Goal: Navigation & Orientation: Find specific page/section

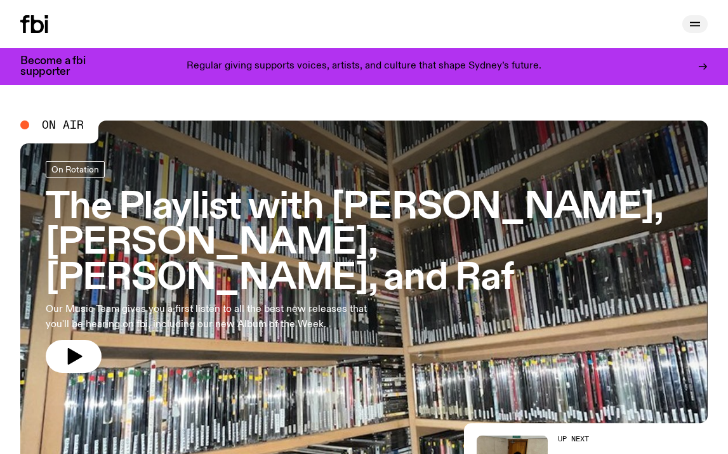
click at [693, 23] on icon "button" at bounding box center [695, 23] width 10 height 0
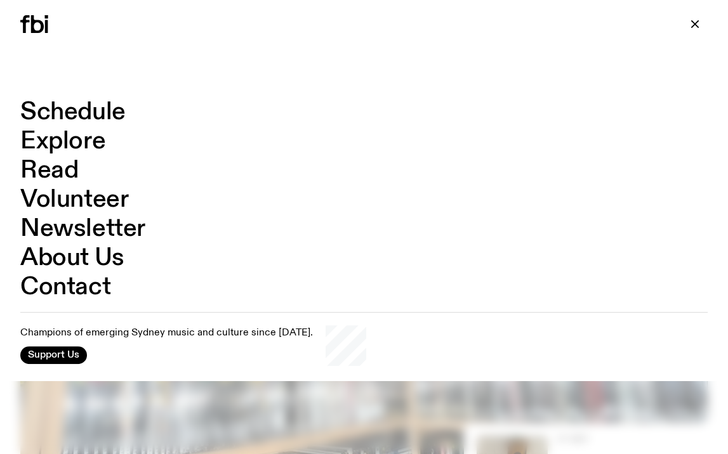
click at [90, 113] on link "Schedule" at bounding box center [72, 112] width 105 height 24
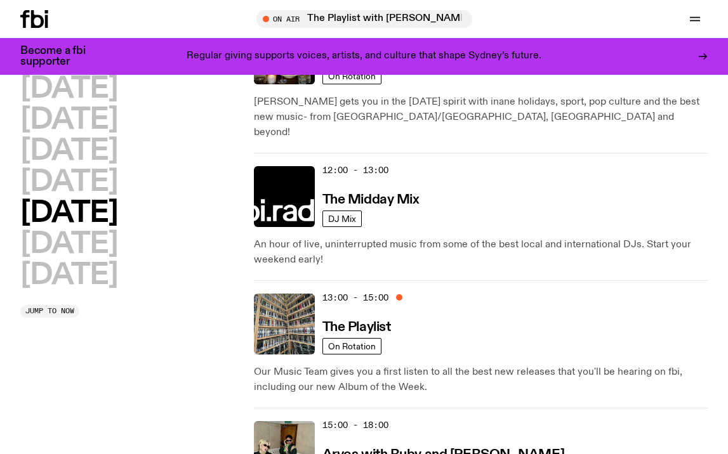
scroll to position [365, 0]
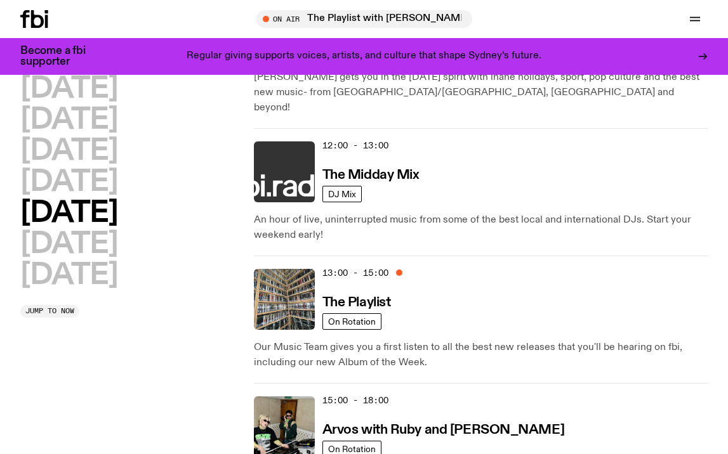
click at [299, 159] on img at bounding box center [284, 171] width 61 height 61
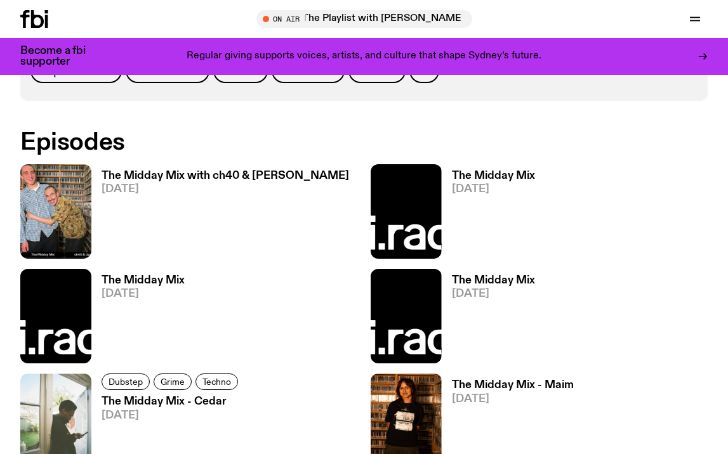
scroll to position [629, 0]
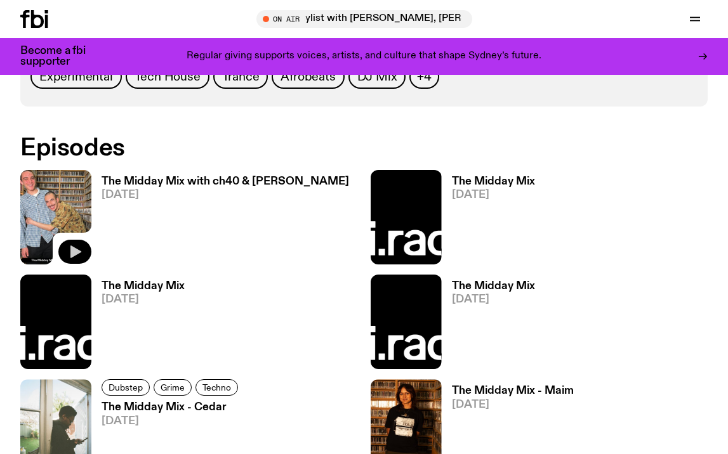
click at [69, 250] on icon "button" at bounding box center [74, 251] width 15 height 15
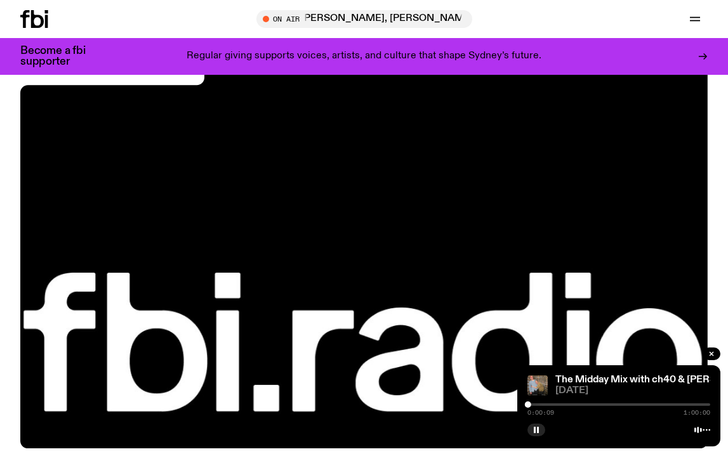
scroll to position [0, 0]
